Goal: Task Accomplishment & Management: Use online tool/utility

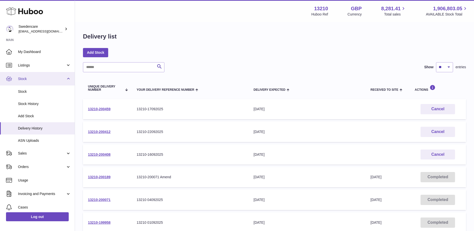
click at [66, 79] on link "Stock" at bounding box center [37, 79] width 75 height 14
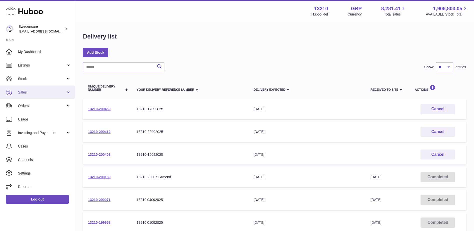
click at [25, 94] on span "Sales" at bounding box center [42, 92] width 48 height 5
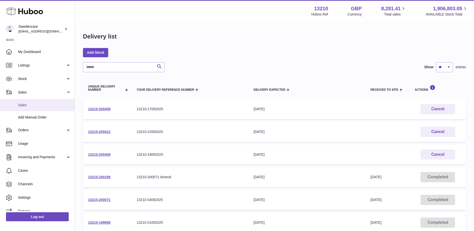
click at [31, 104] on span "Sales" at bounding box center [44, 105] width 53 height 5
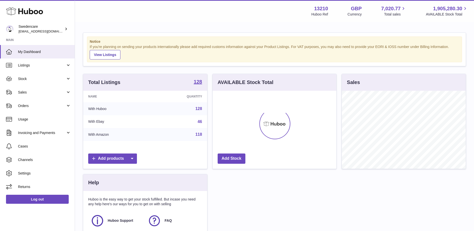
scroll to position [78, 124]
click at [45, 92] on span "Sales" at bounding box center [42, 92] width 48 height 5
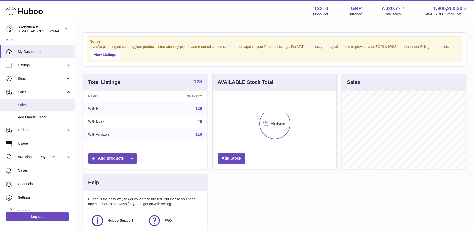
click at [33, 106] on span "Sales" at bounding box center [44, 105] width 53 height 5
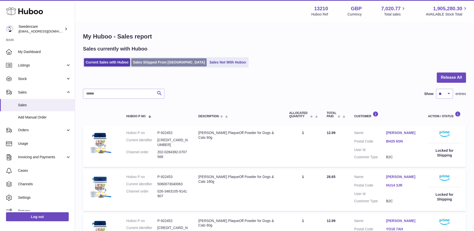
click at [159, 61] on link "Sales Shipped From Huboo" at bounding box center [169, 62] width 76 height 8
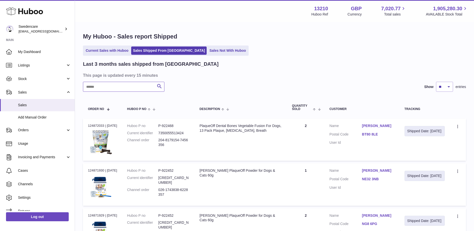
click at [111, 88] on input "text" at bounding box center [124, 87] width 82 height 10
paste input "**********"
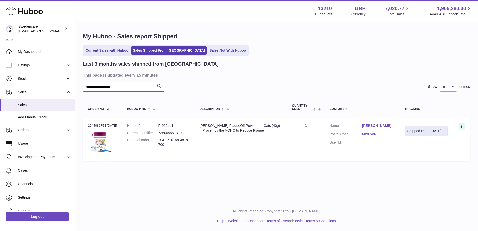
type input "**********"
click at [464, 125] on icon at bounding box center [462, 127] width 6 height 5
click at [437, 147] on li "Duplicate Order" at bounding box center [440, 148] width 50 height 11
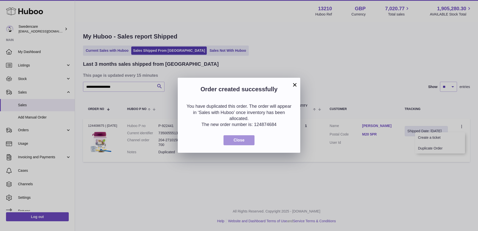
click at [237, 144] on button "Close" at bounding box center [239, 140] width 31 height 10
